Goal: Communication & Community: Answer question/provide support

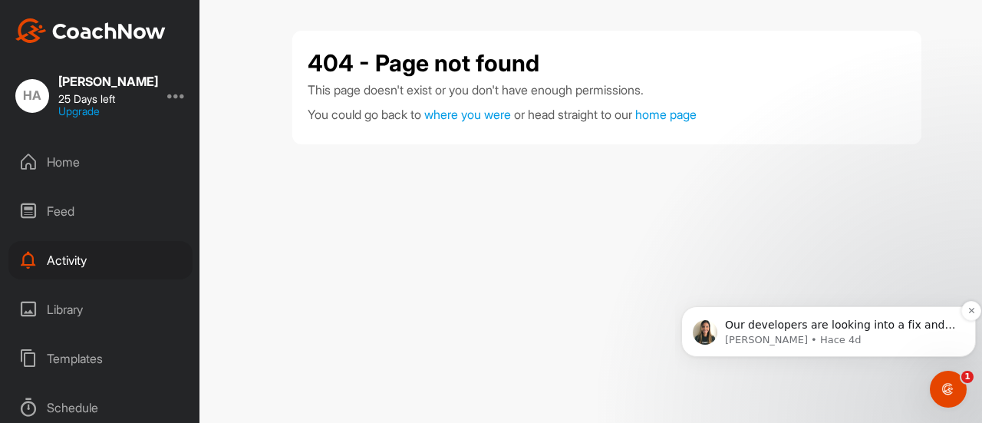
click at [810, 327] on p "Our developers are looking into a fix and it is currently in review." at bounding box center [841, 325] width 232 height 15
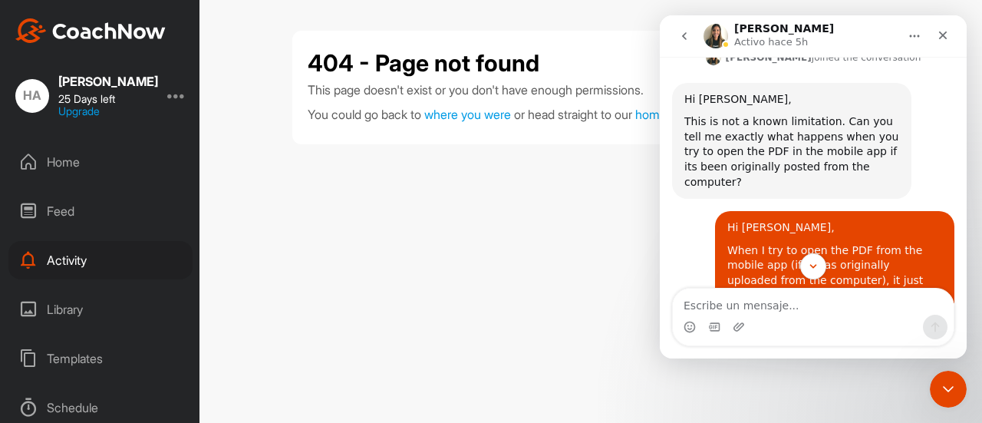
scroll to position [1249, 0]
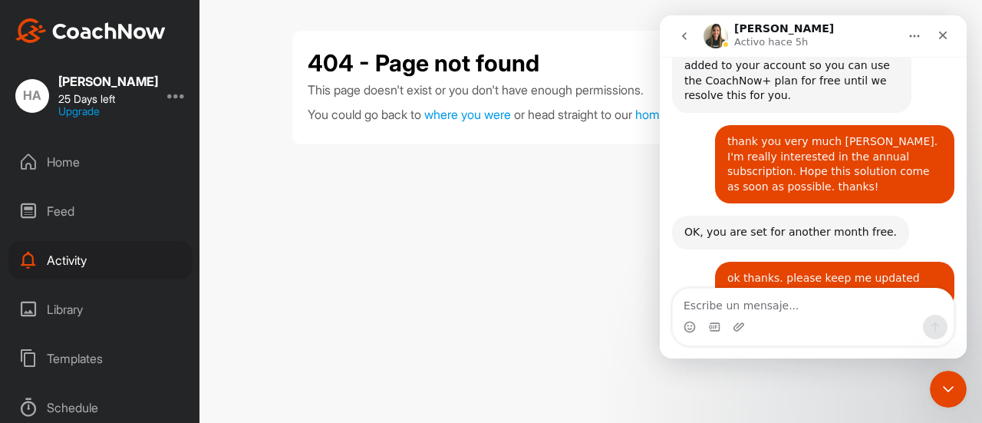
click at [763, 310] on textarea "Escribe un mensaje..." at bounding box center [813, 302] width 281 height 26
type textarea "thanks Amanda!"
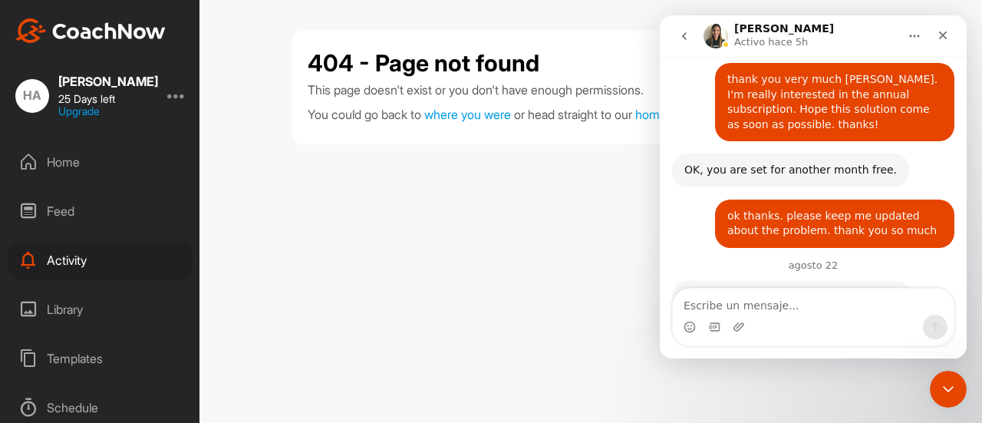
scroll to position [1316, 0]
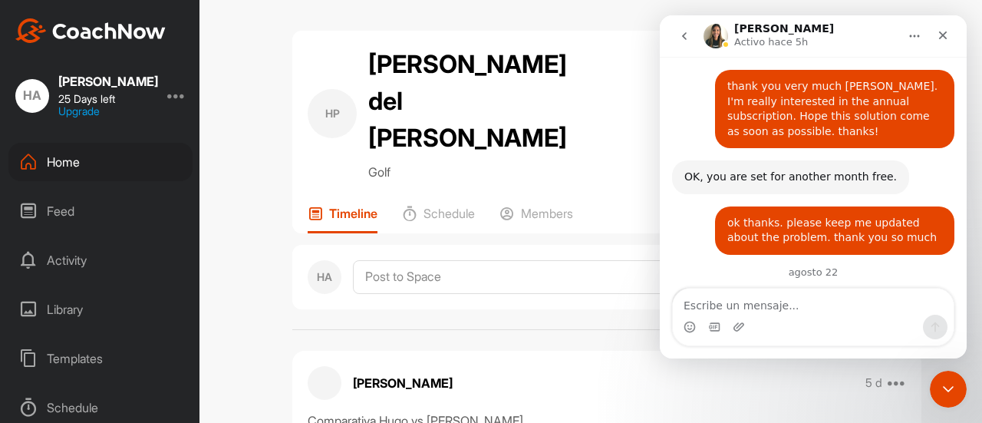
scroll to position [1316, 0]
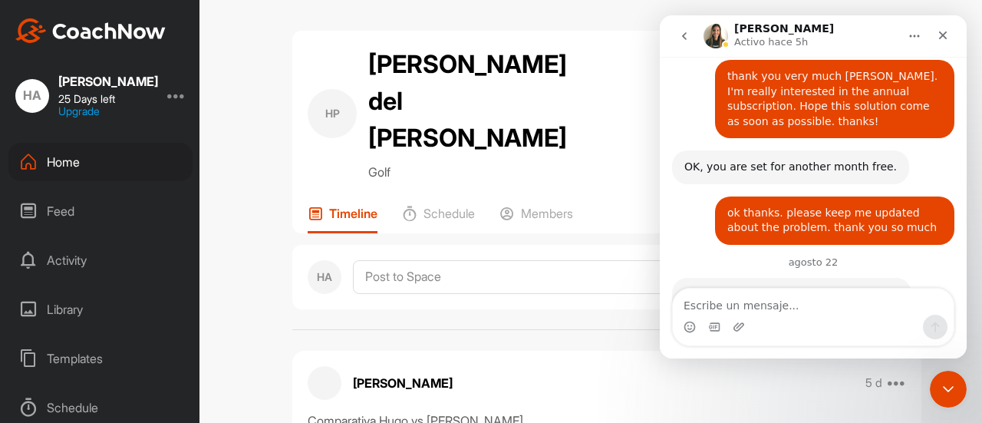
click at [247, 266] on div "HP Hugo Amado Garcia del Pino Golf Space Settings Your Notifications Timeline S…" at bounding box center [607, 211] width 751 height 423
click at [947, 39] on icon "Cerrar" at bounding box center [943, 35] width 12 height 12
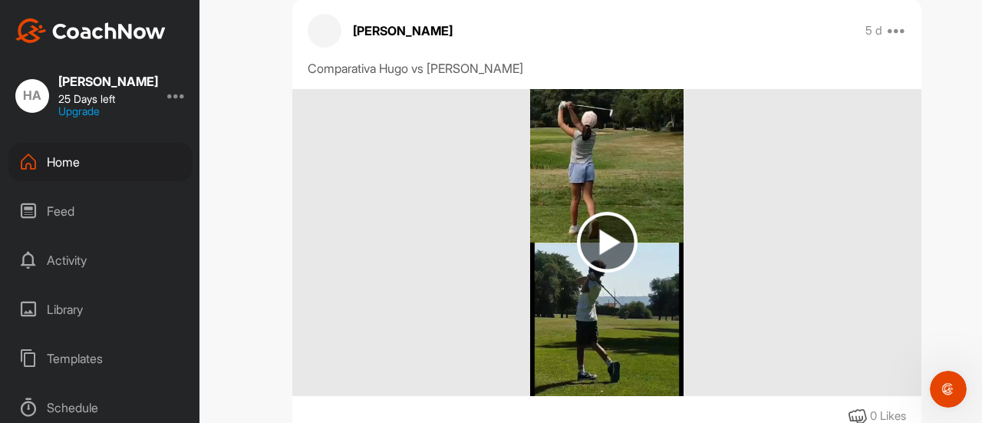
scroll to position [351, 0]
click at [599, 213] on img at bounding box center [607, 243] width 61 height 61
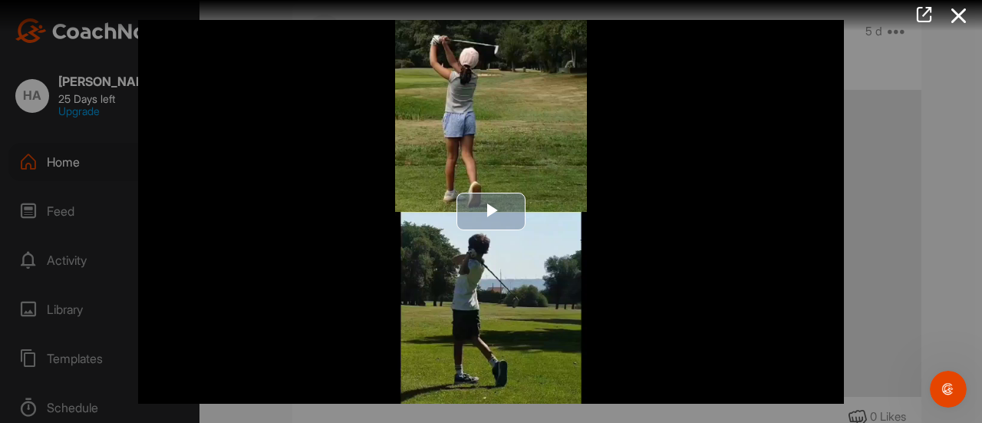
click at [491, 212] on span "Video Player" at bounding box center [491, 212] width 0 height 0
